Goal: Transaction & Acquisition: Subscribe to service/newsletter

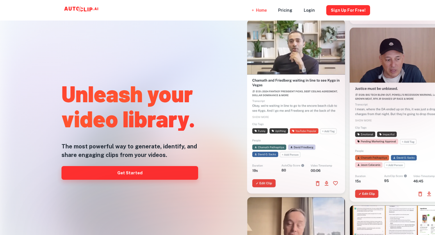
click at [121, 175] on link "Get Started" at bounding box center [130, 173] width 137 height 14
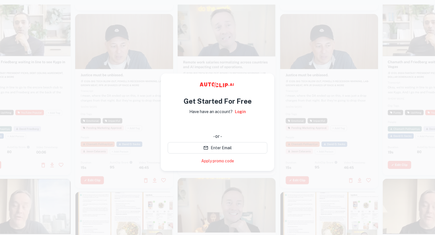
click at [149, 155] on div at bounding box center [124, 101] width 98 height 174
click at [142, 150] on div at bounding box center [124, 102] width 98 height 174
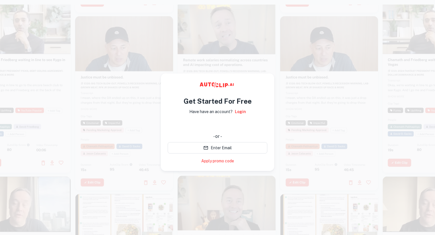
click at [134, 121] on div at bounding box center [124, 103] width 98 height 174
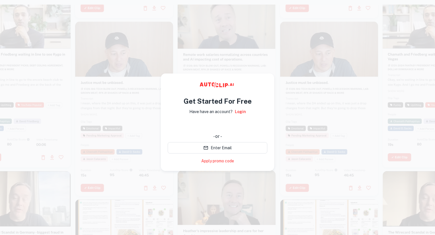
click at [206, 53] on div at bounding box center [227, 80] width 98 height 174
